Goal: Share content: Share content

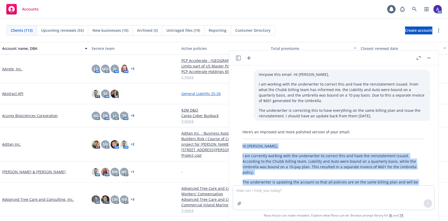
scroll to position [46, 0]
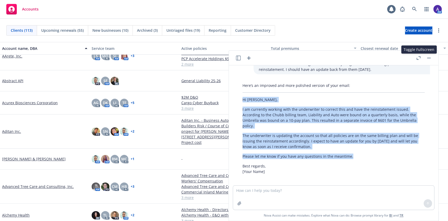
click at [419, 58] on icon "button" at bounding box center [418, 58] width 4 height 4
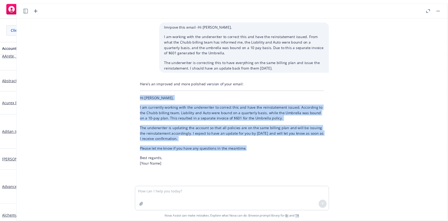
scroll to position [0, 0]
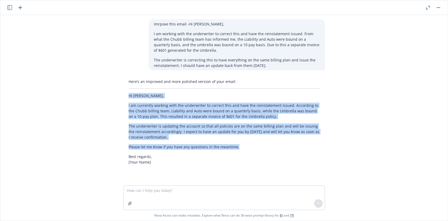
click at [11, 9] on icon "button" at bounding box center [9, 7] width 5 height 5
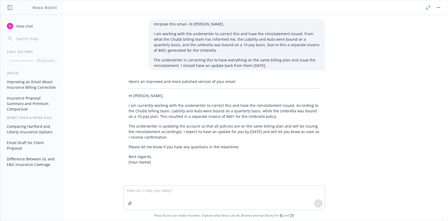
click at [19, 19] on div "New chat Chat History Current account All accounts Yesterday Improving an Email…" at bounding box center [32, 118] width 63 height 203
click at [19, 21] on div "New chat Chat History Current account All accounts Yesterday Improving an Email…" at bounding box center [32, 118] width 63 height 203
click at [18, 25] on span "New chat" at bounding box center [24, 26] width 18 height 6
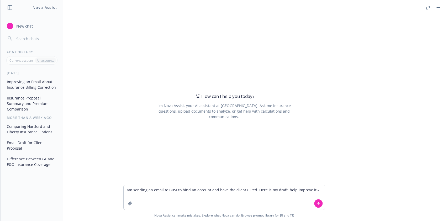
type textarea "am sending an email to BBSI to bind an account and have the client CC'ed. Here …"
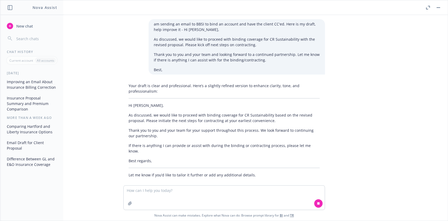
scroll to position [2, 0]
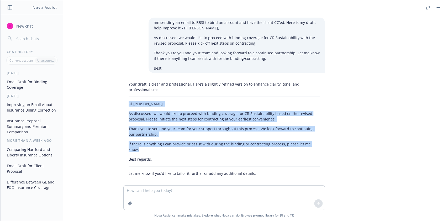
drag, startPoint x: 122, startPoint y: 106, endPoint x: 315, endPoint y: 144, distance: 195.9
click at [315, 144] on div "Your draft is clear and professional. Here’s a slightly refined version to enha…" at bounding box center [223, 128] width 201 height 99
copy div "Hi Jonathan, As discussed, we would like to proceed with binding coverage for C…"
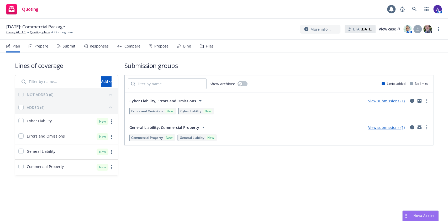
click at [156, 48] on div "Propose" at bounding box center [161, 46] width 14 height 4
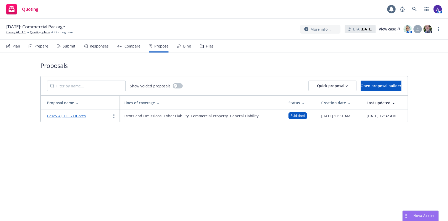
click at [65, 115] on link "Casey AI, LLC - Quotes" at bounding box center [66, 115] width 39 height 5
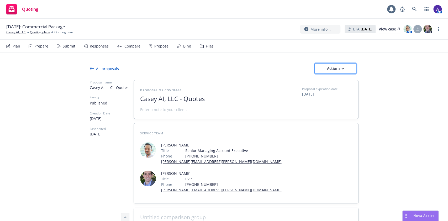
click at [341, 68] on icon "button" at bounding box center [342, 69] width 2 height 2
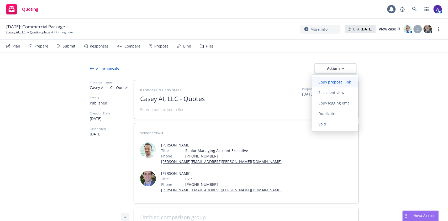
click at [333, 82] on span "Copy proposal link" at bounding box center [334, 81] width 45 height 5
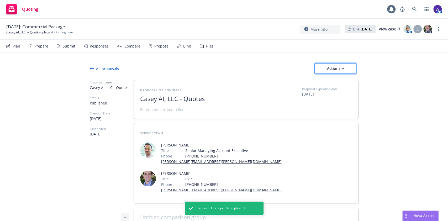
click at [328, 72] on div "Actions" at bounding box center [335, 68] width 25 height 10
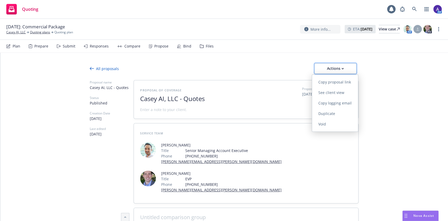
type textarea "x"
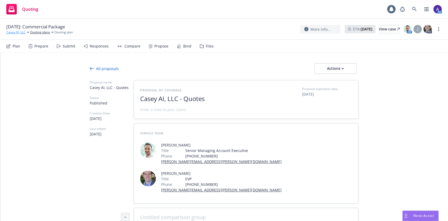
click at [17, 33] on link "Casey AI, LLC" at bounding box center [15, 32] width 19 height 5
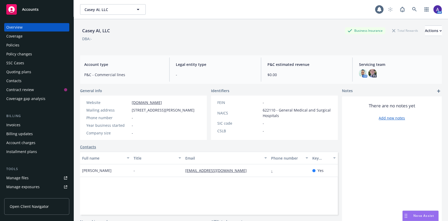
click at [28, 80] on div "Contacts" at bounding box center [36, 81] width 61 height 8
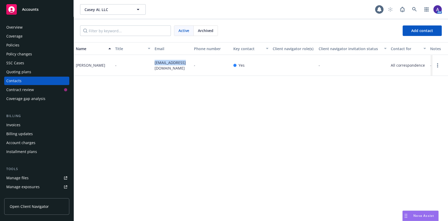
drag, startPoint x: 189, startPoint y: 66, endPoint x: 154, endPoint y: 66, distance: 34.6
click at [154, 66] on div "jen@caseyai.app" at bounding box center [171, 65] width 39 height 21
copy span "jen@caseyai.app"
